Goal: Check status: Check status

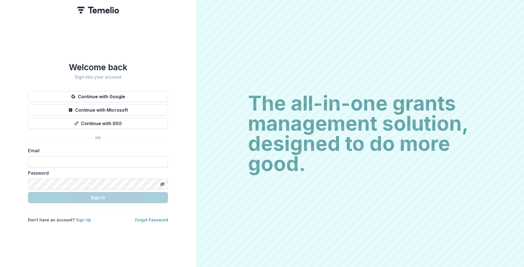
click at [64, 159] on input at bounding box center [98, 161] width 140 height 11
type input "**********"
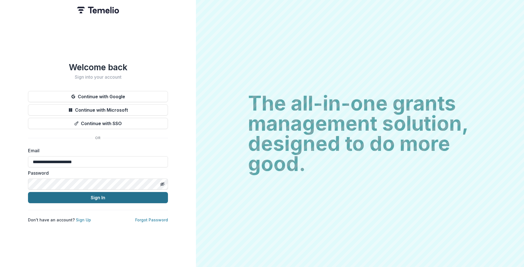
click at [74, 197] on button "Sign In" at bounding box center [98, 197] width 140 height 11
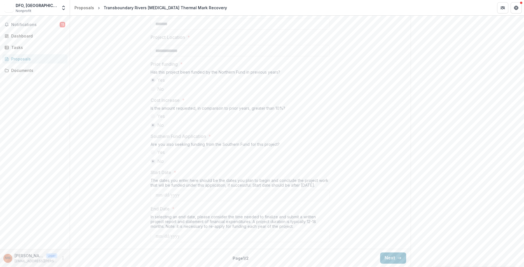
scroll to position [609, 0]
click at [386, 255] on button "Next" at bounding box center [393, 257] width 26 height 11
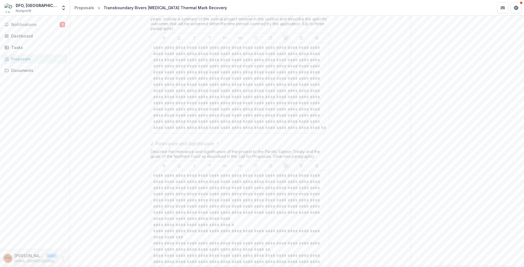
scroll to position [0, 0]
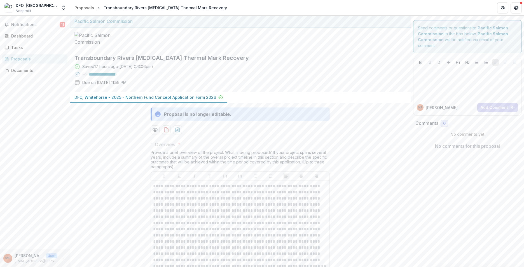
click at [262, 50] on div at bounding box center [240, 38] width 341 height 23
click at [135, 100] on p "DFO, Whitehorse - 2025 - Northern Fund Concept Application Form 2026" at bounding box center [145, 97] width 142 height 6
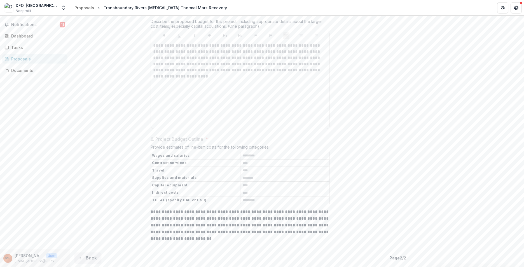
scroll to position [838, 0]
click at [95, 259] on button "Back" at bounding box center [87, 257] width 27 height 11
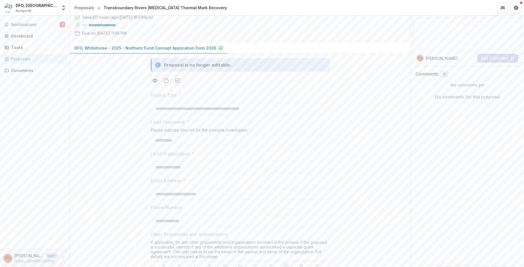
scroll to position [0, 0]
